Goal: Information Seeking & Learning: Learn about a topic

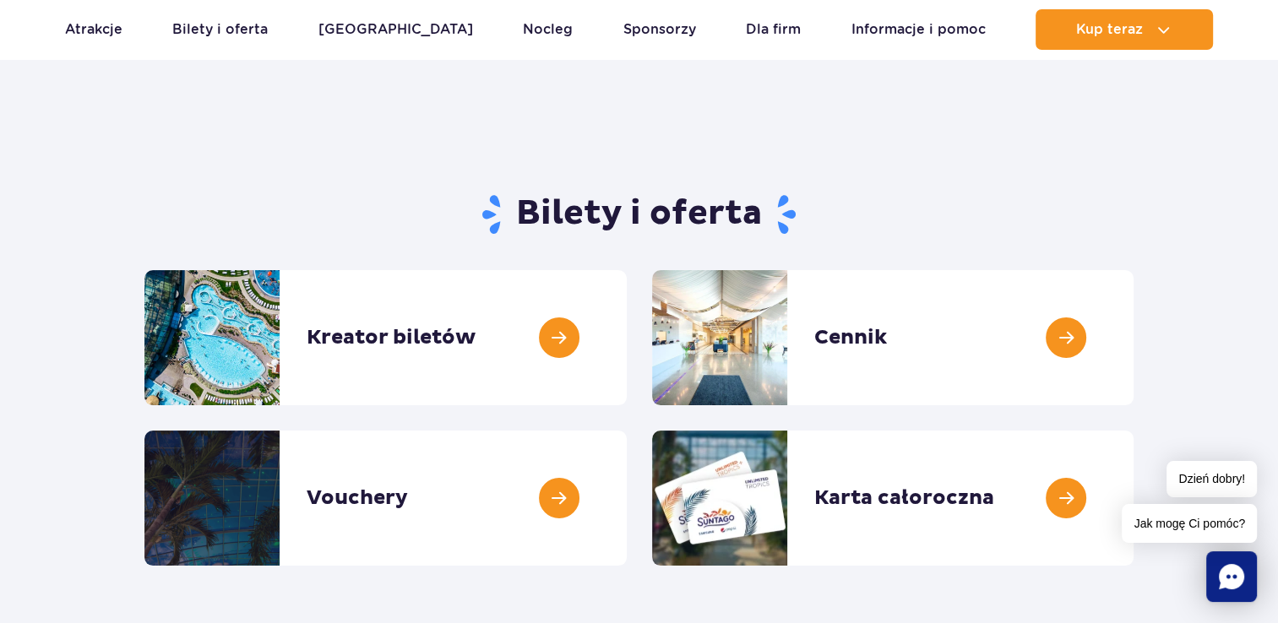
scroll to position [51, 0]
click at [1133, 308] on link at bounding box center [1133, 337] width 0 height 135
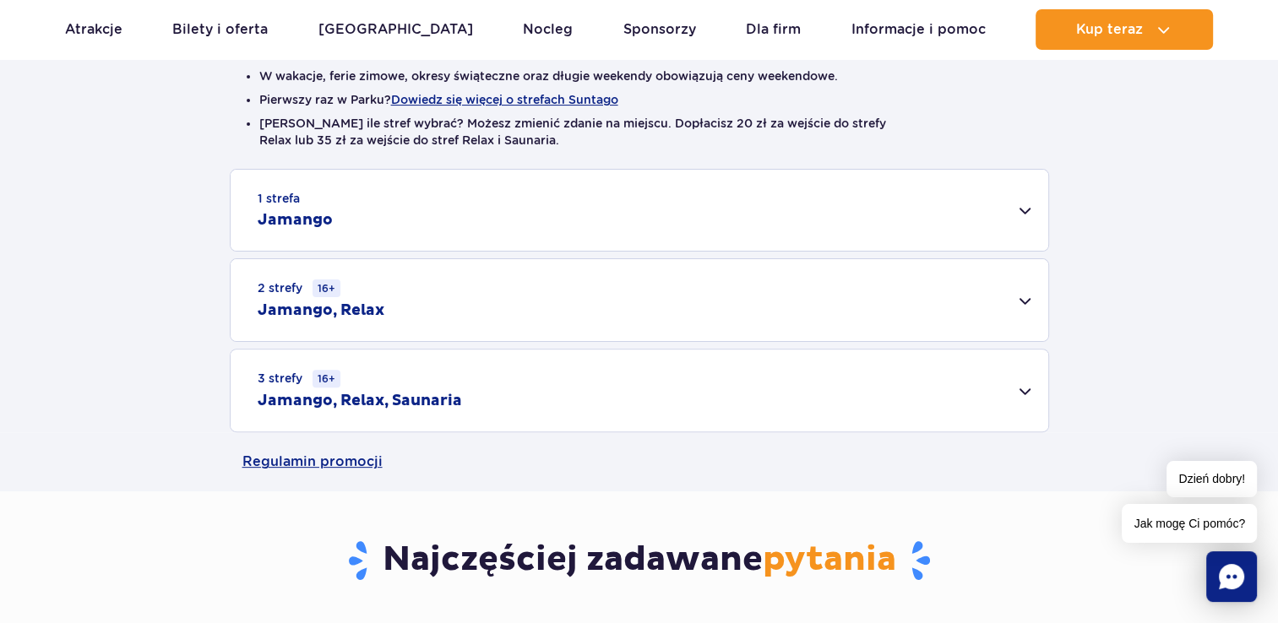
scroll to position [459, 0]
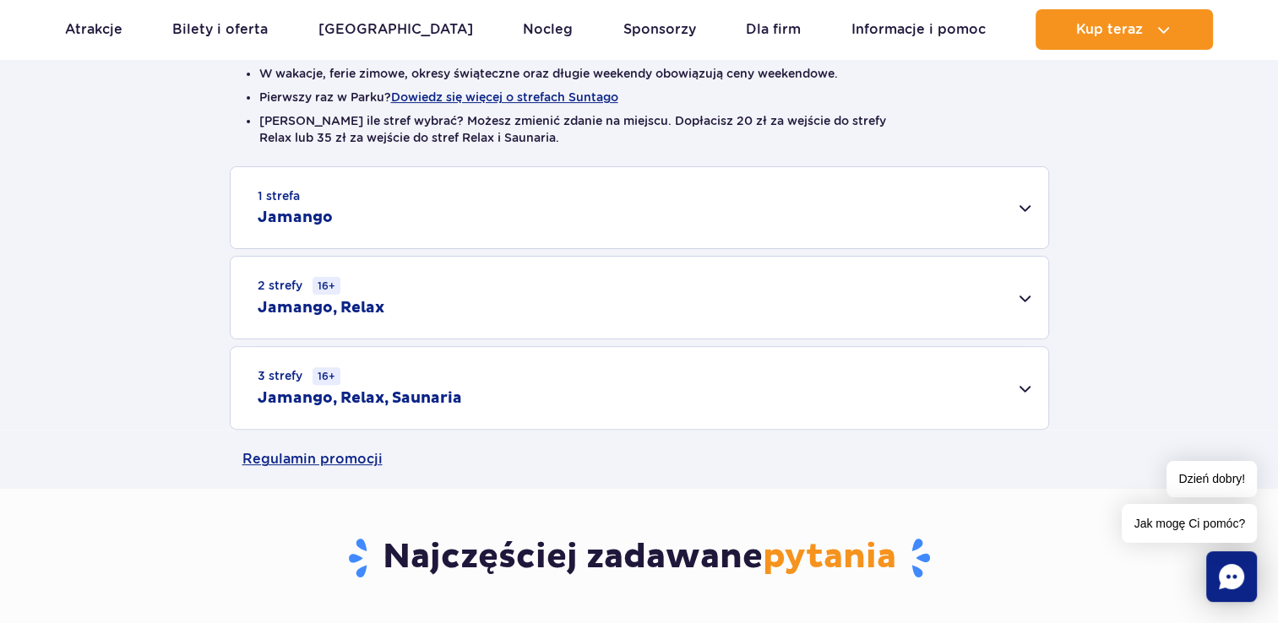
click at [301, 279] on small "2 strefy 16+" at bounding box center [299, 286] width 83 height 18
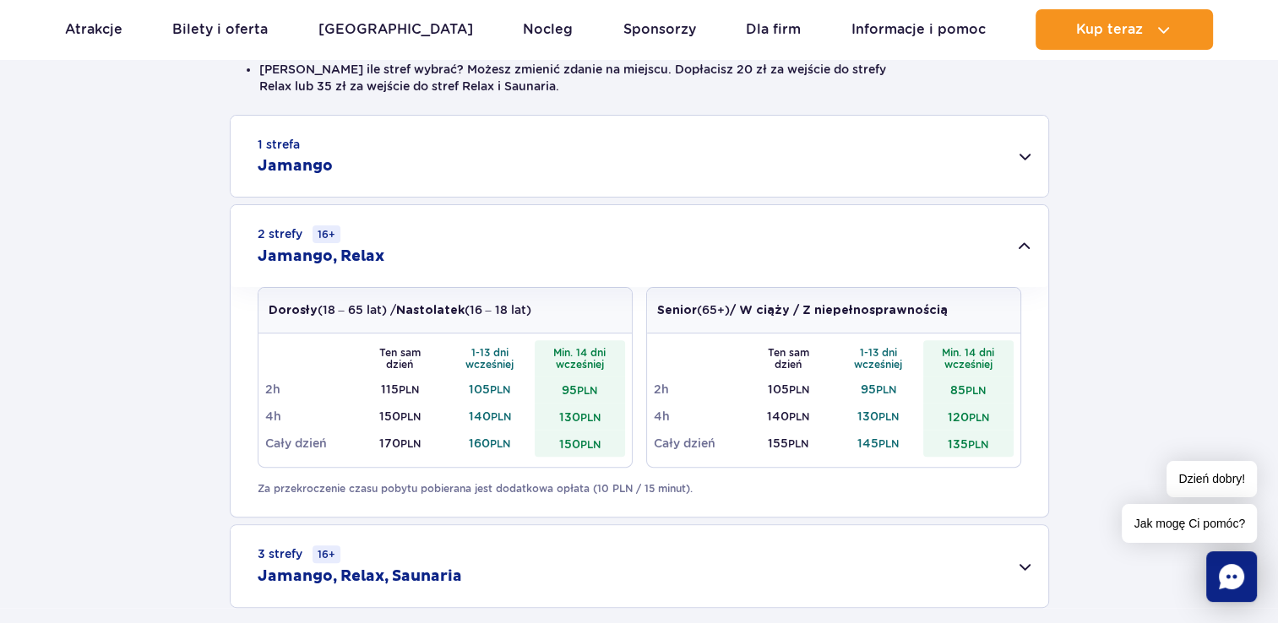
scroll to position [584, 0]
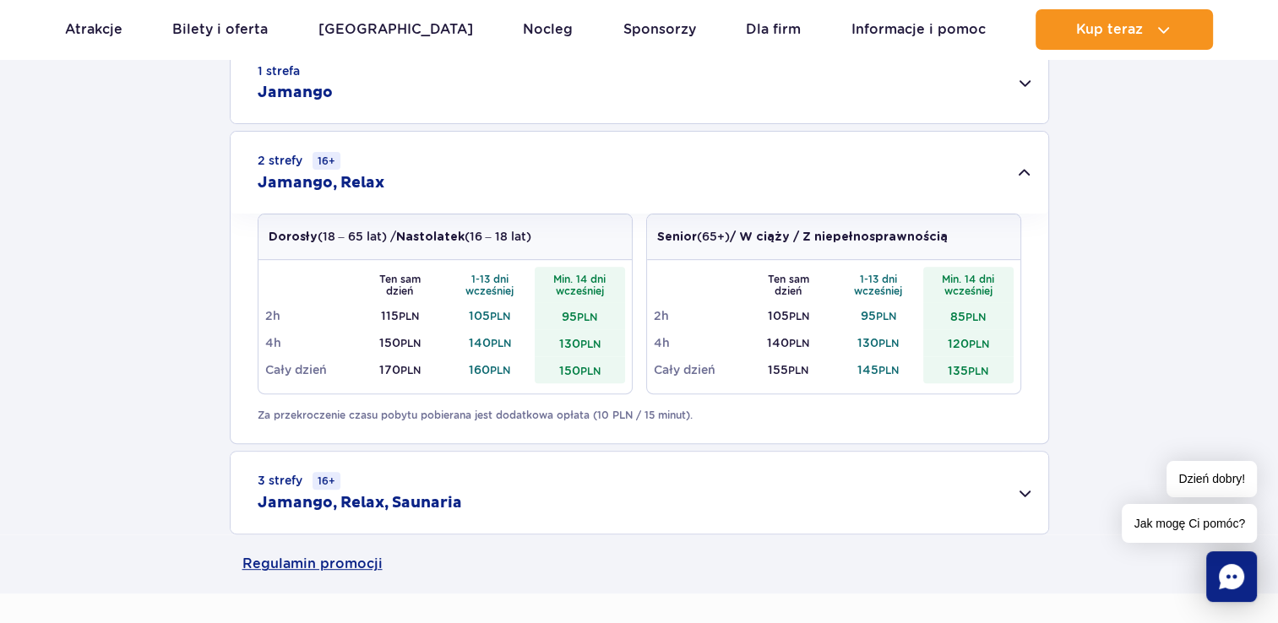
click at [557, 319] on td "95 PLN" at bounding box center [580, 315] width 90 height 27
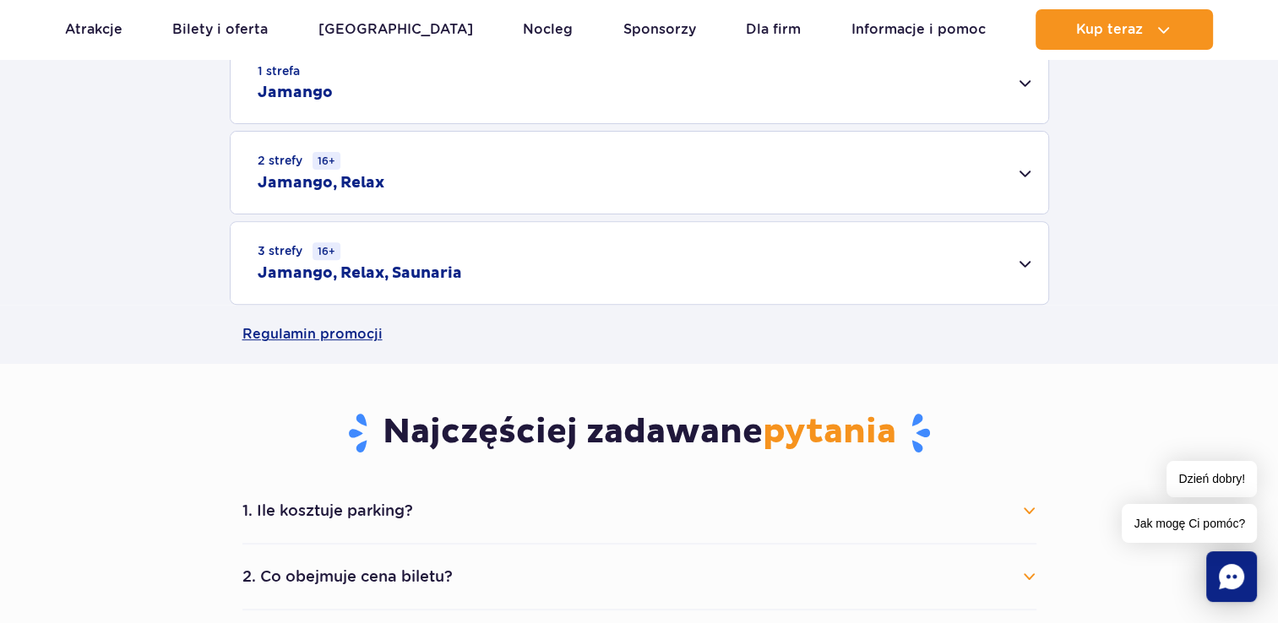
drag, startPoint x: 557, startPoint y: 319, endPoint x: 539, endPoint y: 171, distance: 149.8
click at [539, 171] on div "2 strefy 16+ Jamango, Relax" at bounding box center [640, 173] width 818 height 82
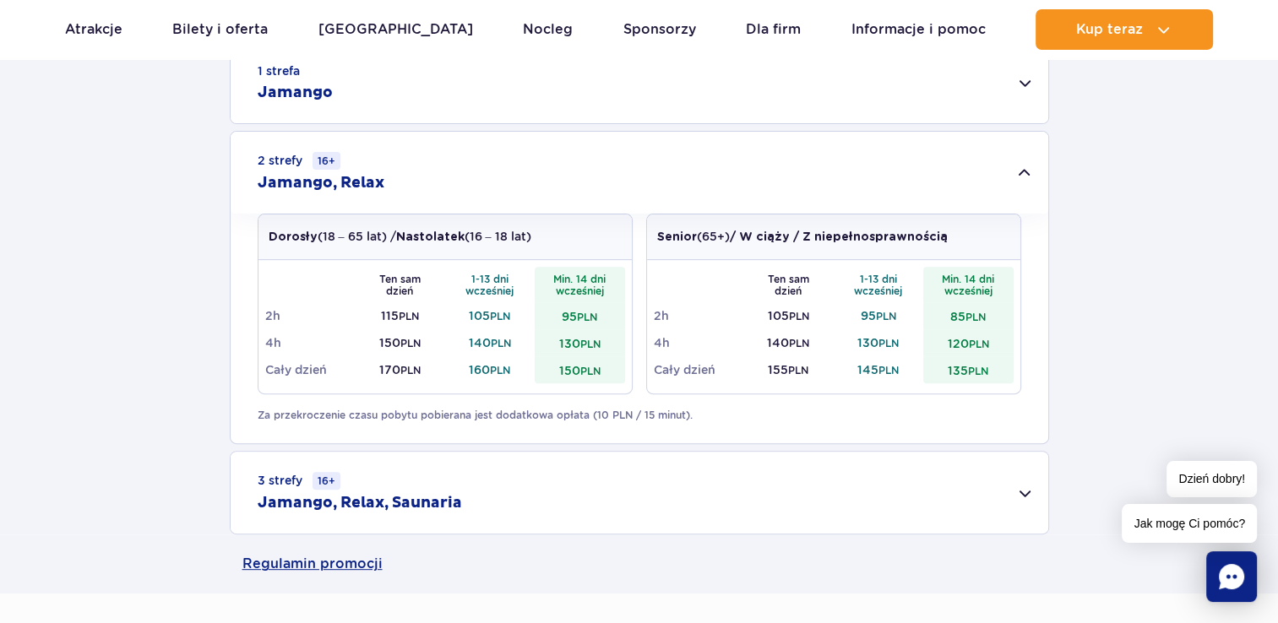
click at [645, 471] on div "3 strefy 16+ Jamango, Relax, Saunaria" at bounding box center [640, 493] width 818 height 82
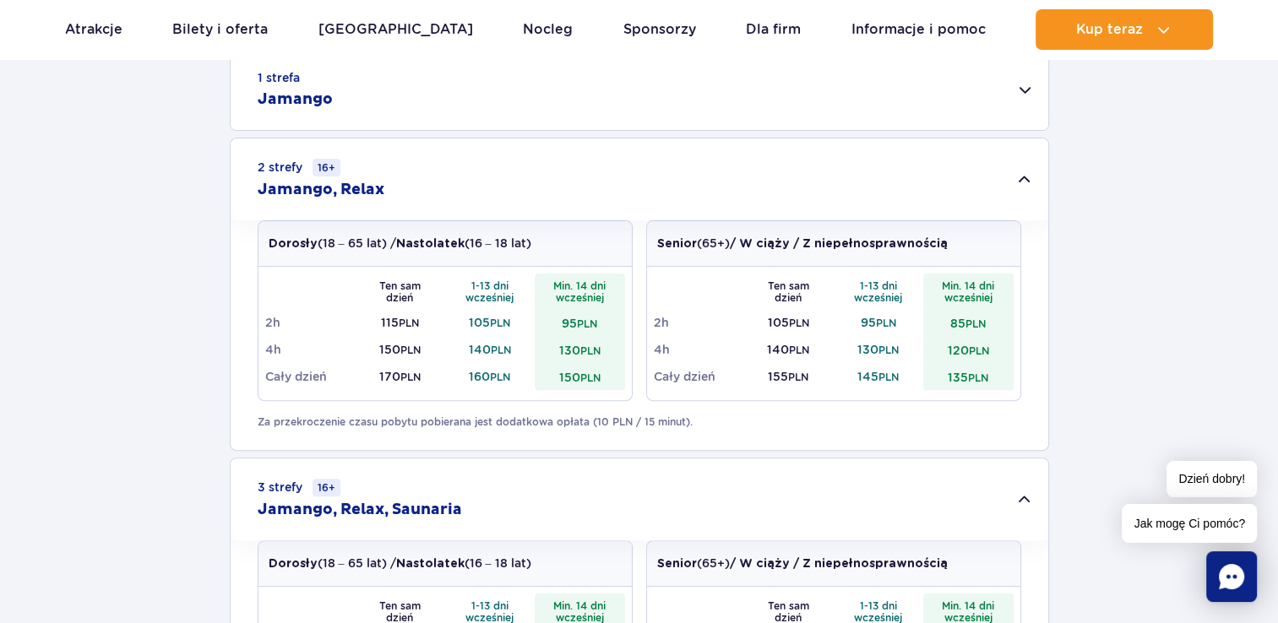
scroll to position [574, 0]
